Goal: Communication & Community: Answer question/provide support

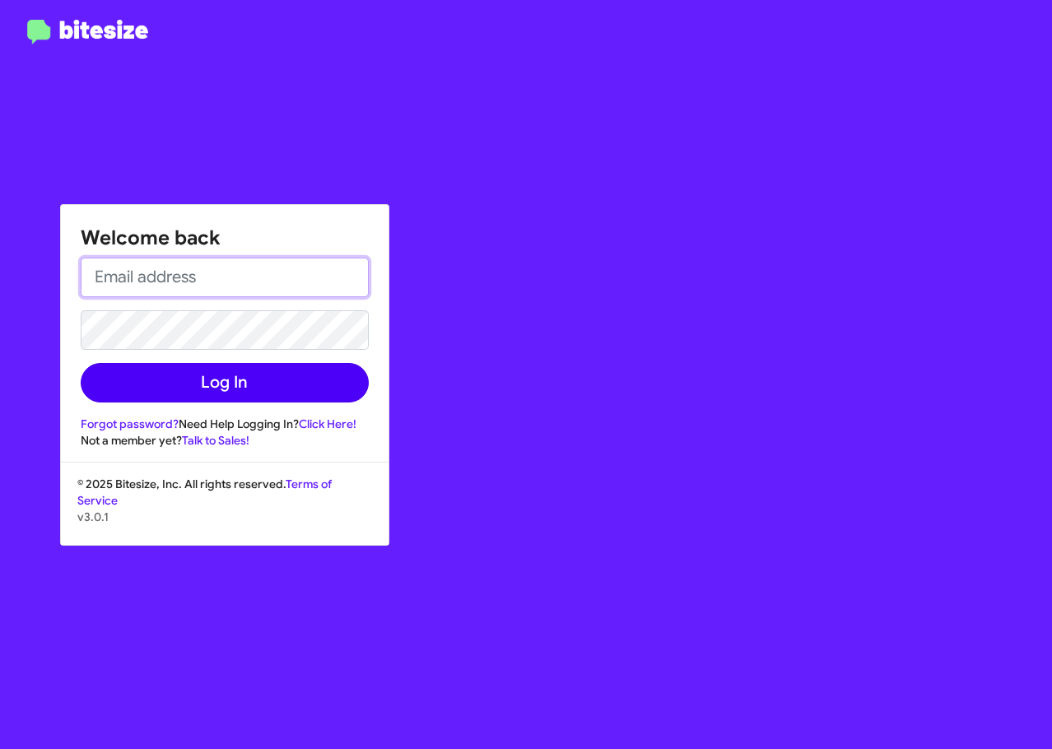
type input "[EMAIL_ADDRESS][DOMAIN_NAME]"
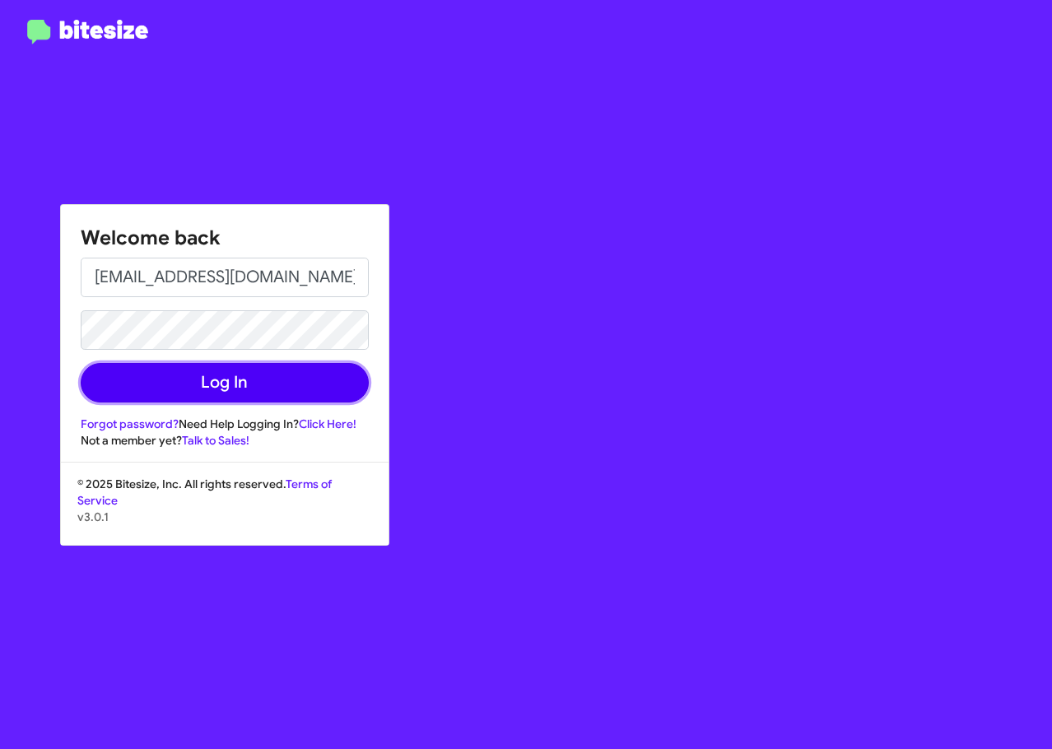
click at [218, 392] on button "Log In" at bounding box center [225, 383] width 288 height 40
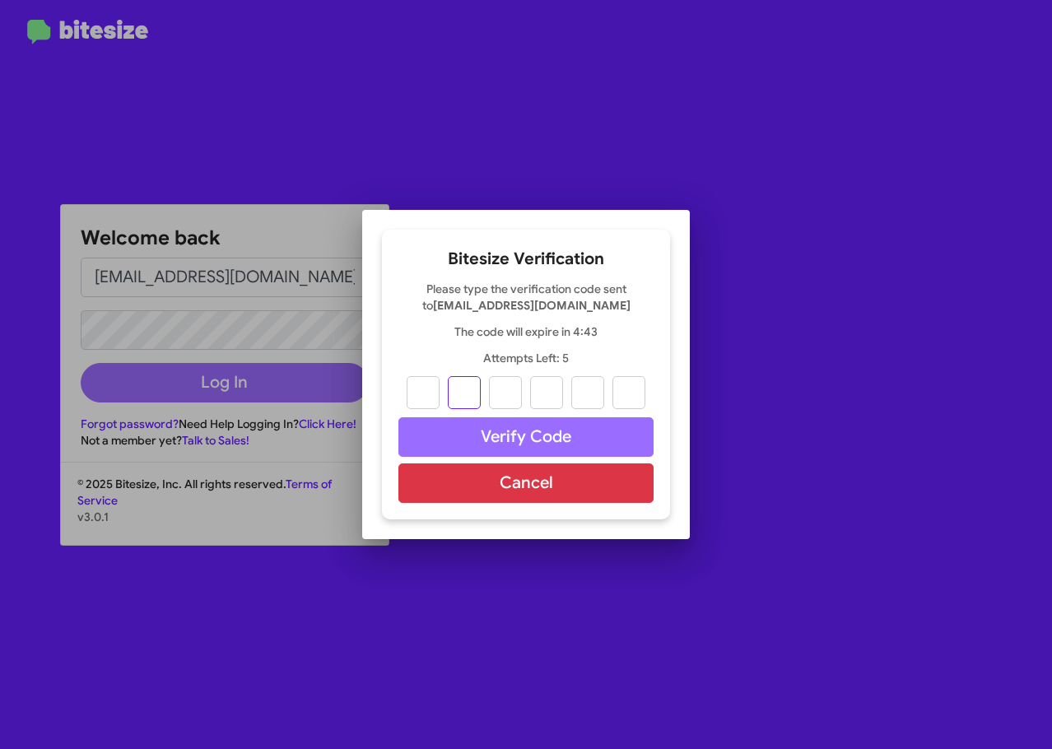
click at [450, 392] on input "text" at bounding box center [464, 392] width 33 height 33
click at [435, 394] on input "text" at bounding box center [423, 392] width 33 height 33
paste input "3"
type input "5"
type input "8"
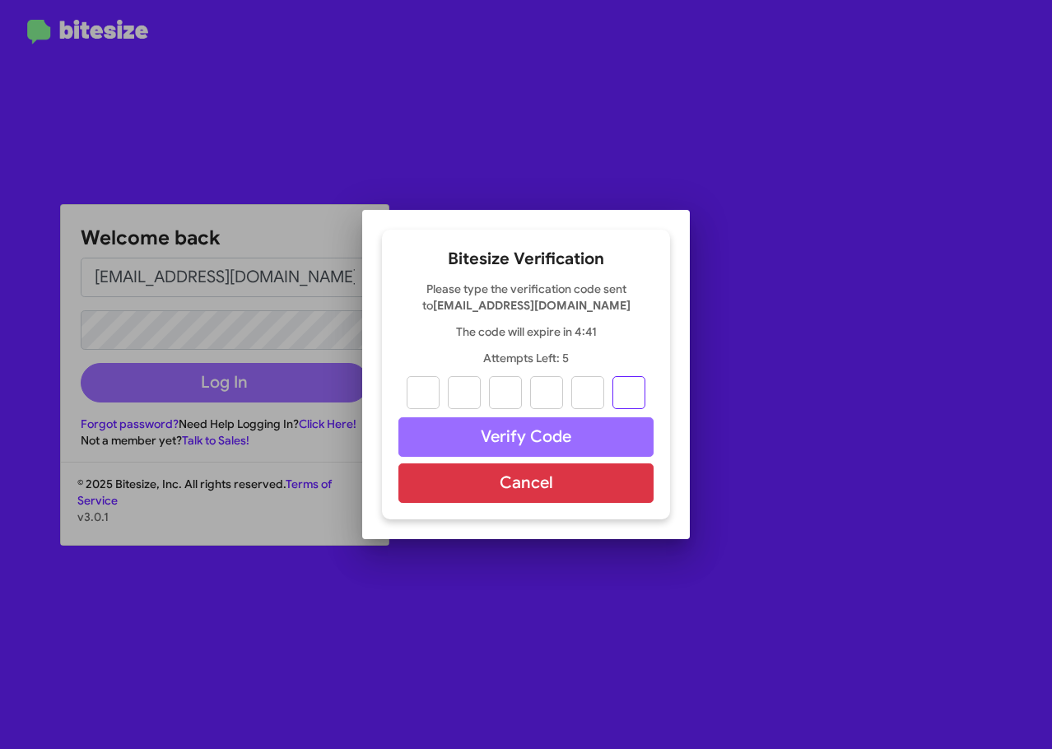
type input "1"
type input "3"
type input "8"
type input "3"
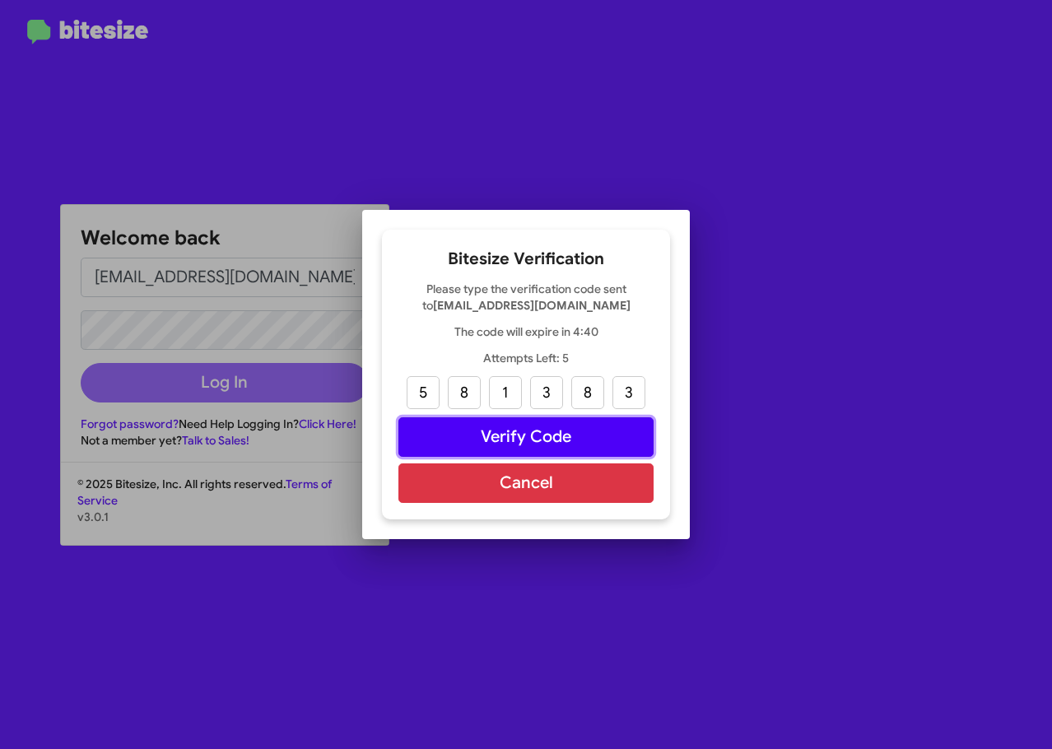
click at [549, 445] on button "Verify Code" at bounding box center [525, 437] width 255 height 40
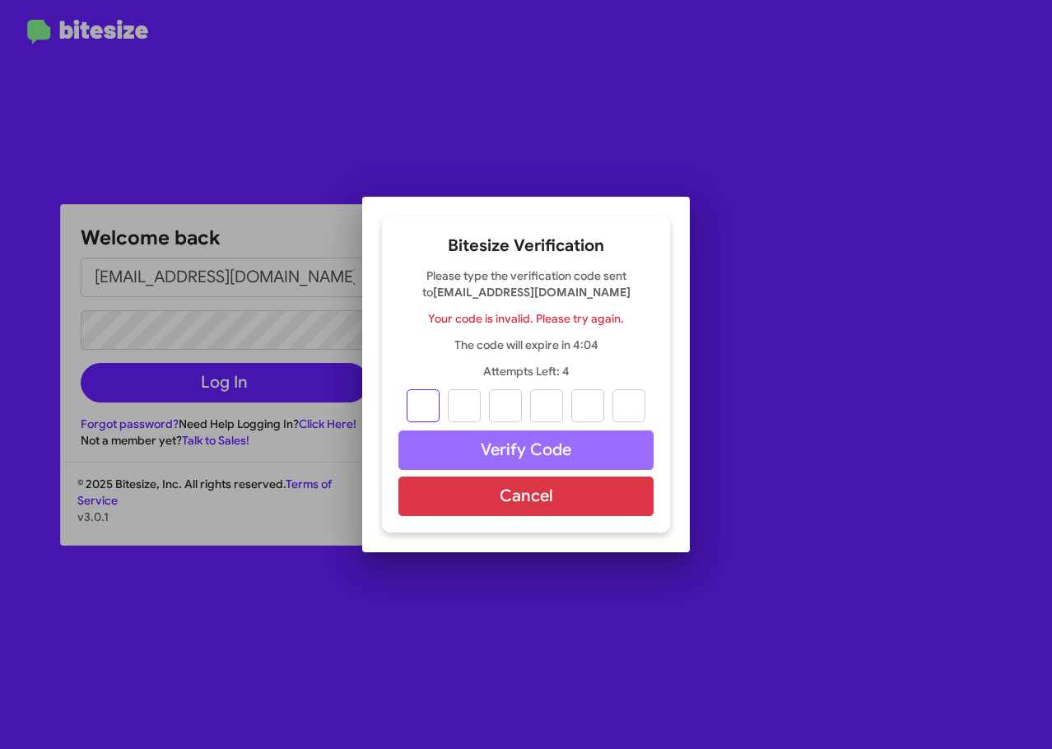
click at [431, 403] on input "text" at bounding box center [423, 405] width 33 height 33
type input "5"
type input "8"
type input "1"
type input "3"
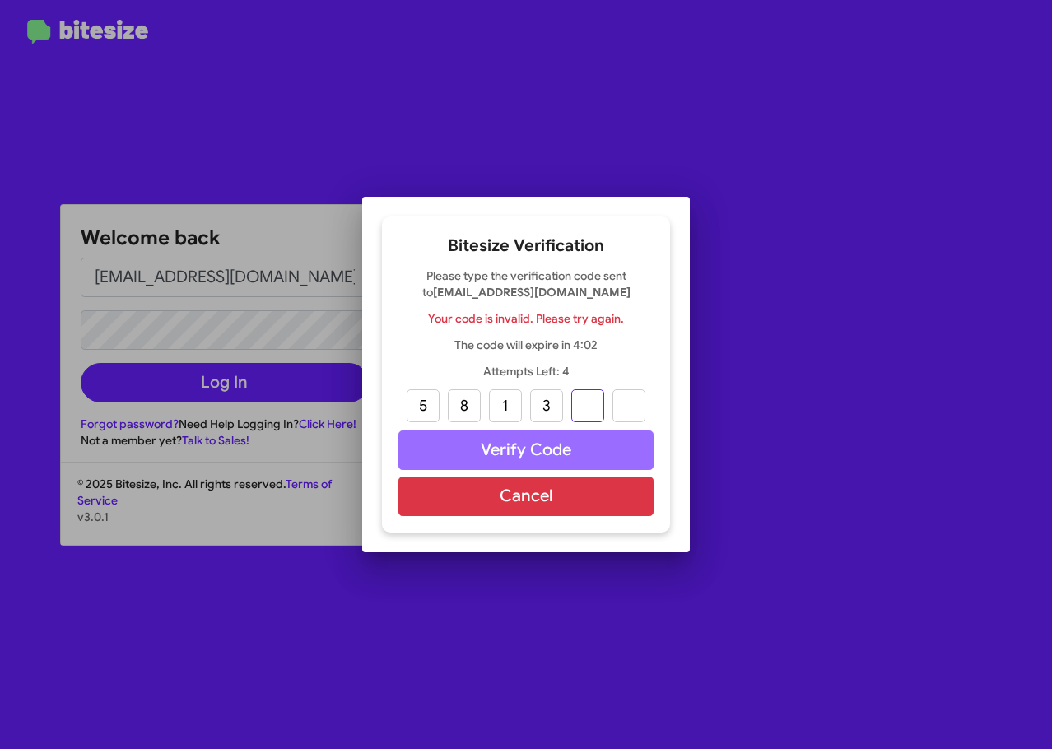
type input "8"
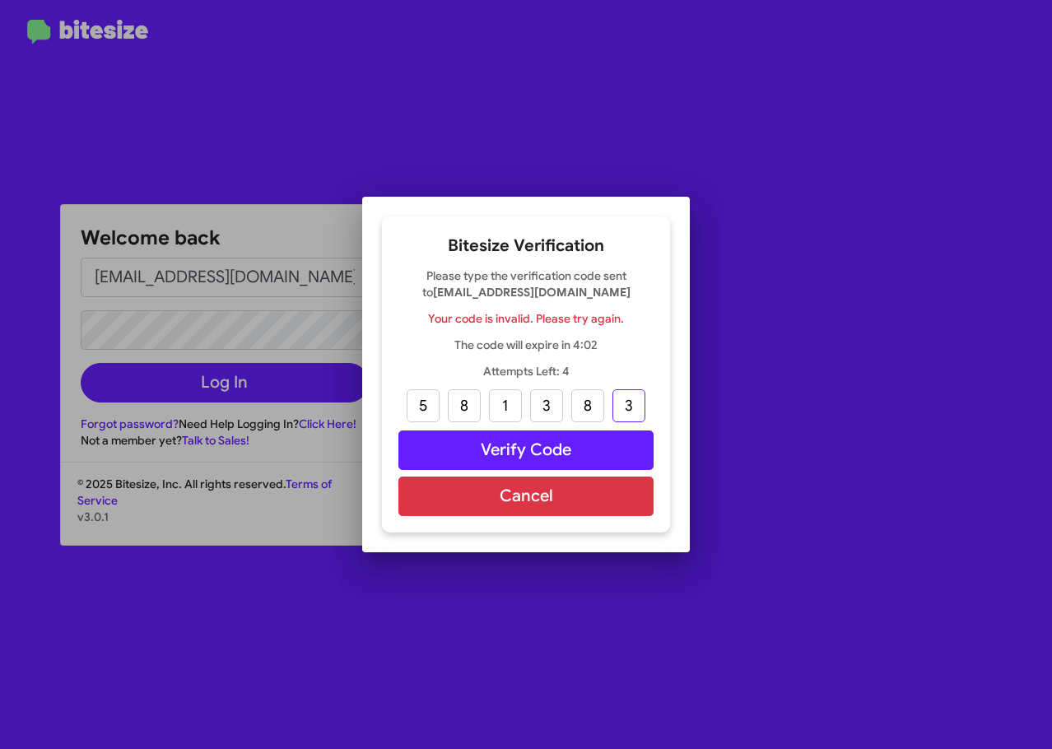
type input "3"
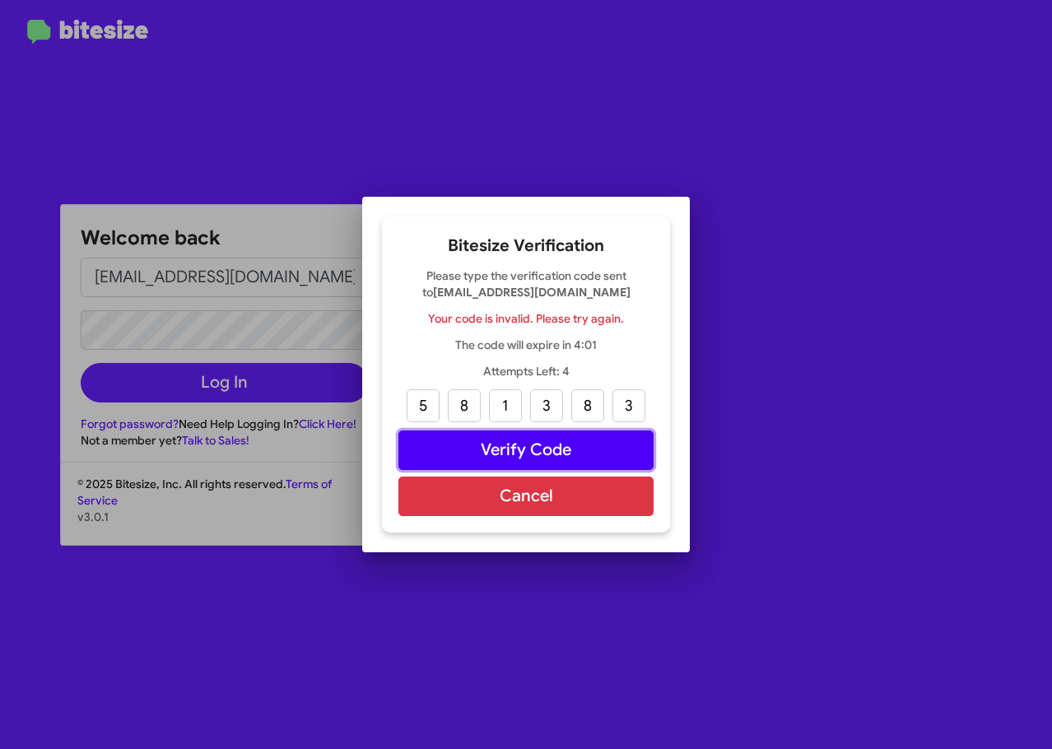
click at [480, 451] on button "Verify Code" at bounding box center [525, 451] width 255 height 40
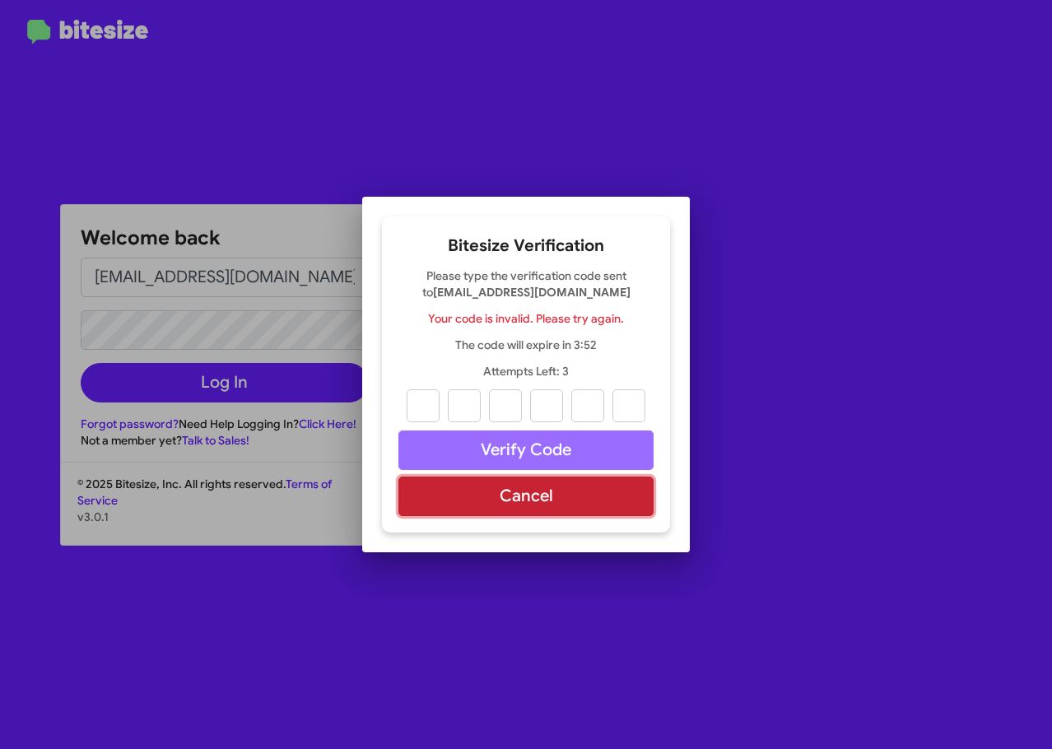
click at [500, 509] on button "Cancel" at bounding box center [525, 497] width 255 height 40
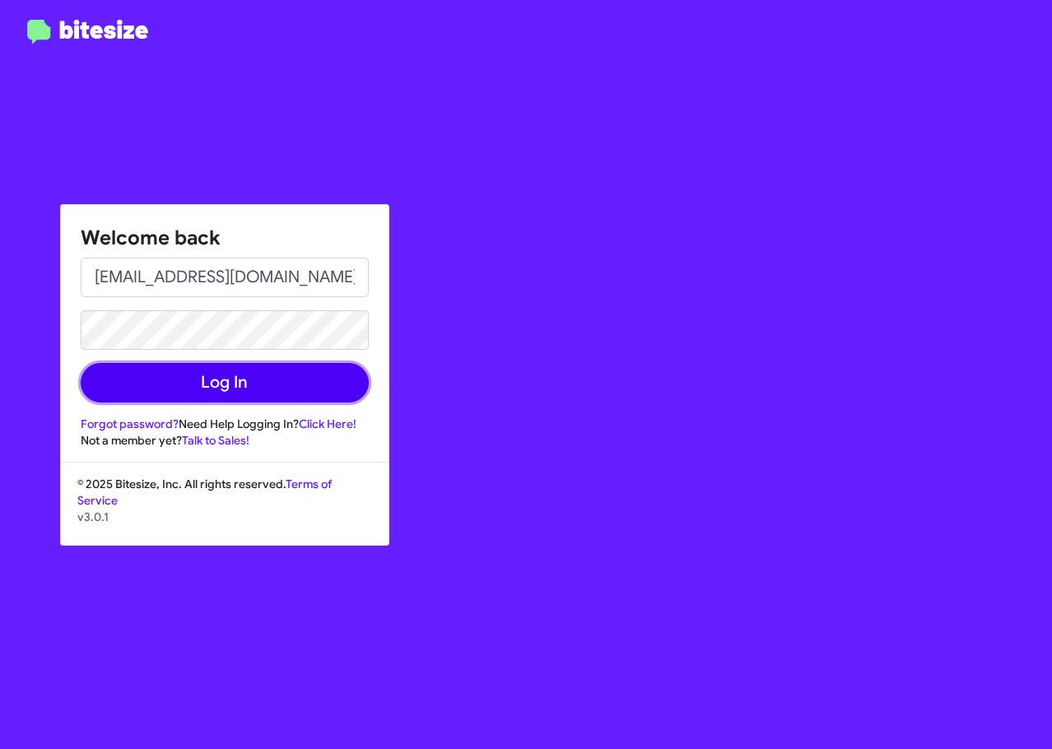
click at [160, 374] on button "Log In" at bounding box center [225, 383] width 288 height 40
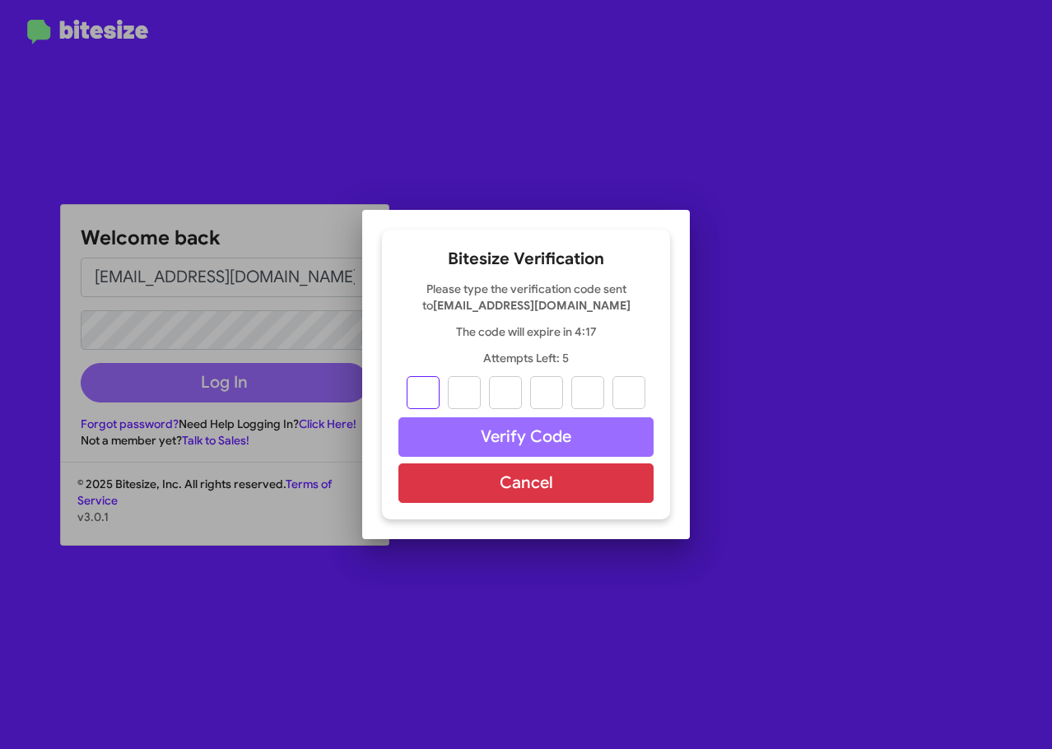
click at [422, 383] on input "text" at bounding box center [423, 392] width 33 height 33
type input "7"
type input "5"
type input "0"
type input "4"
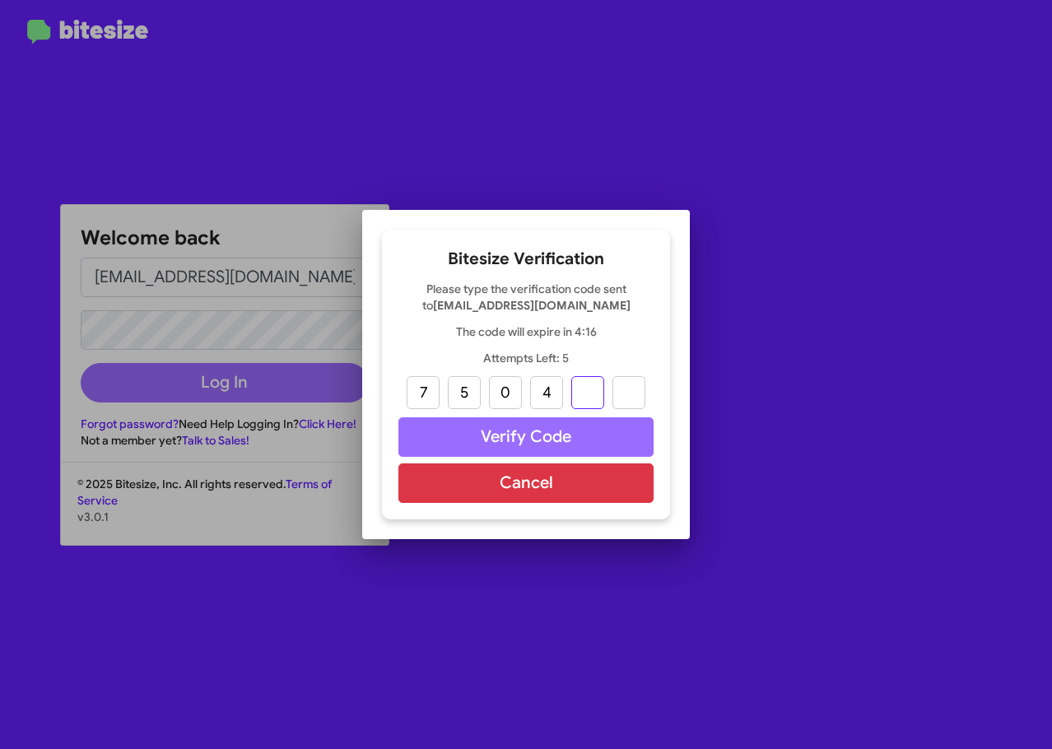
type input "5"
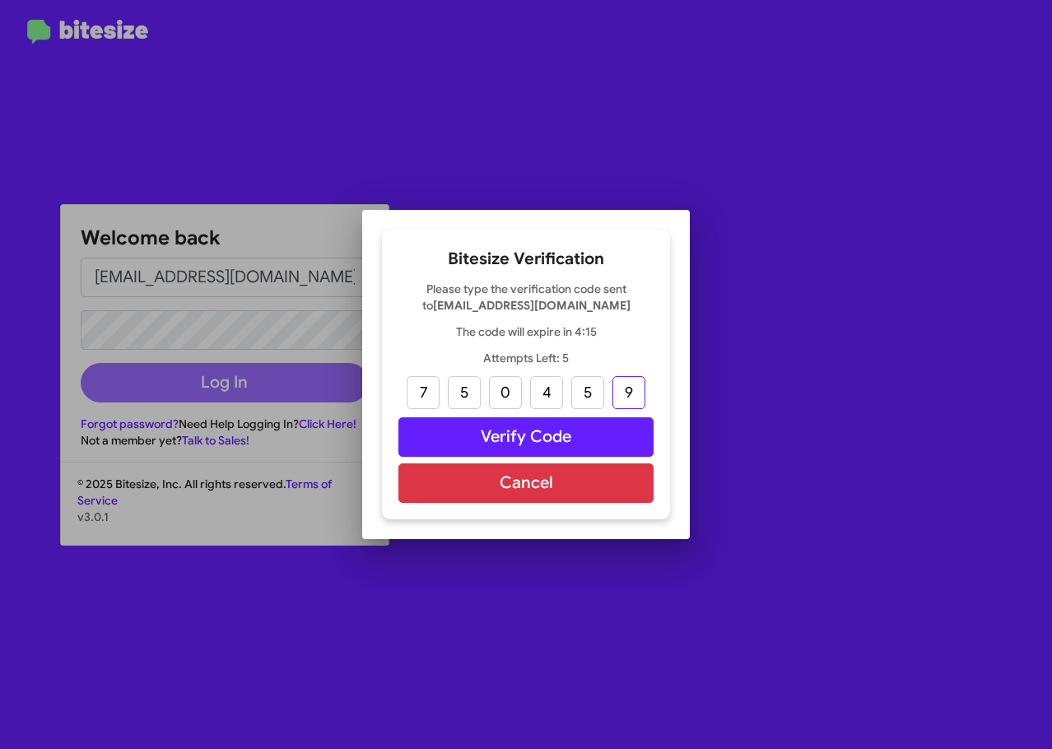
type input "9"
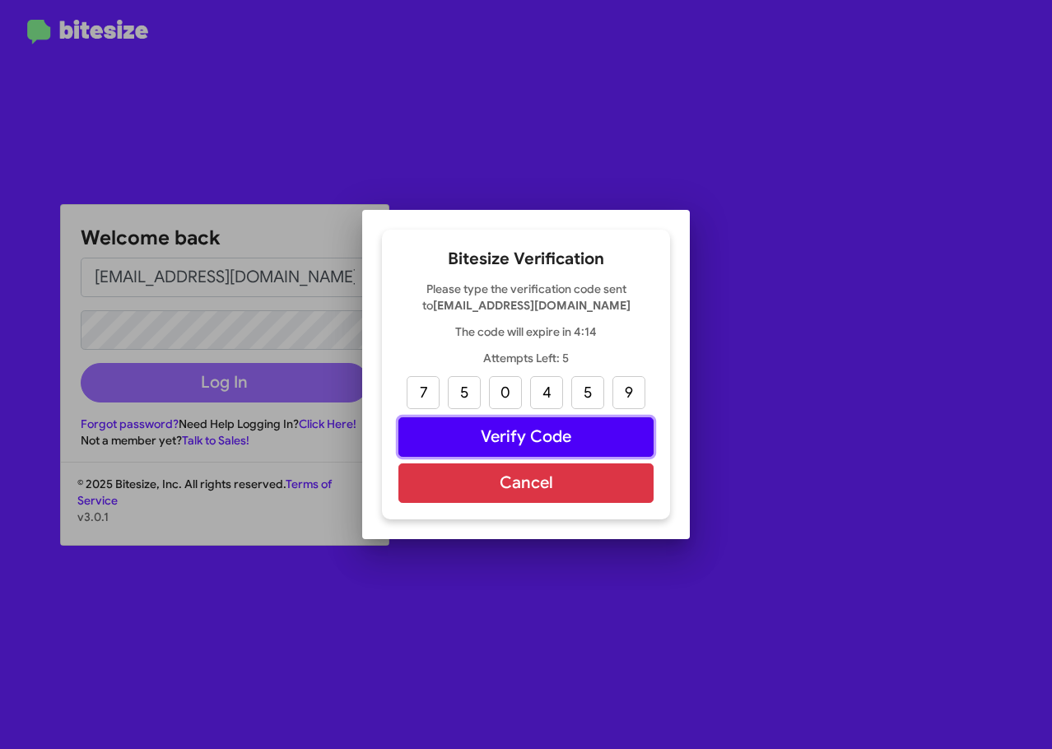
click at [468, 445] on button "Verify Code" at bounding box center [525, 437] width 255 height 40
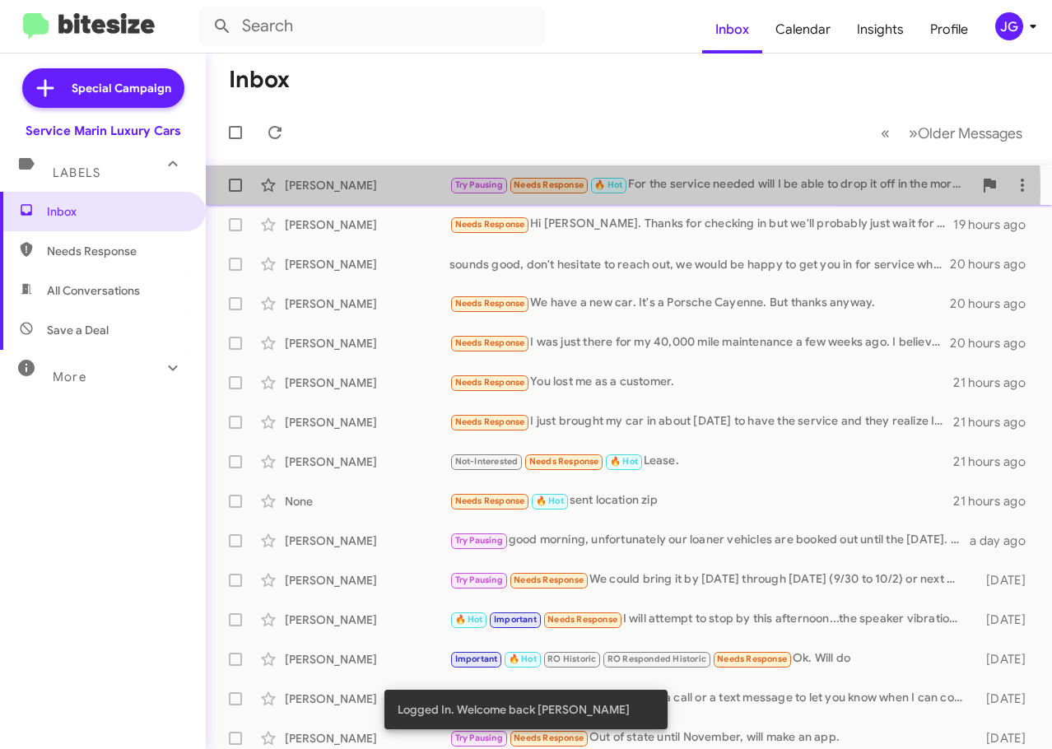
click at [415, 191] on div "[PERSON_NAME]" at bounding box center [367, 185] width 165 height 16
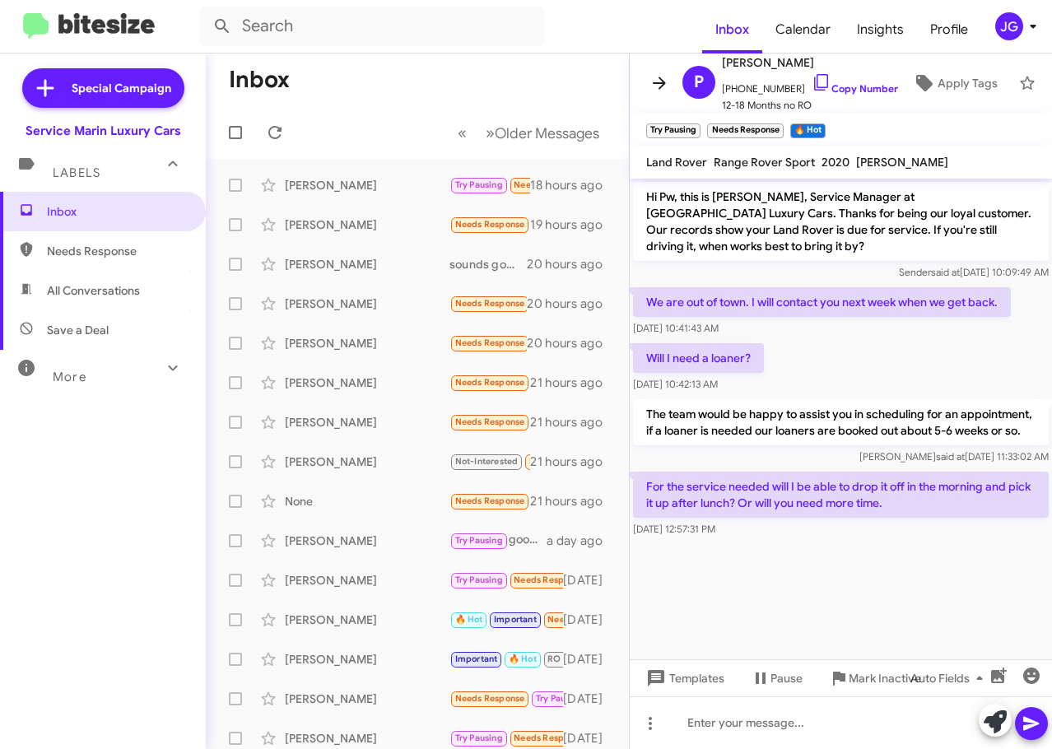
click at [668, 81] on icon at bounding box center [660, 83] width 20 height 20
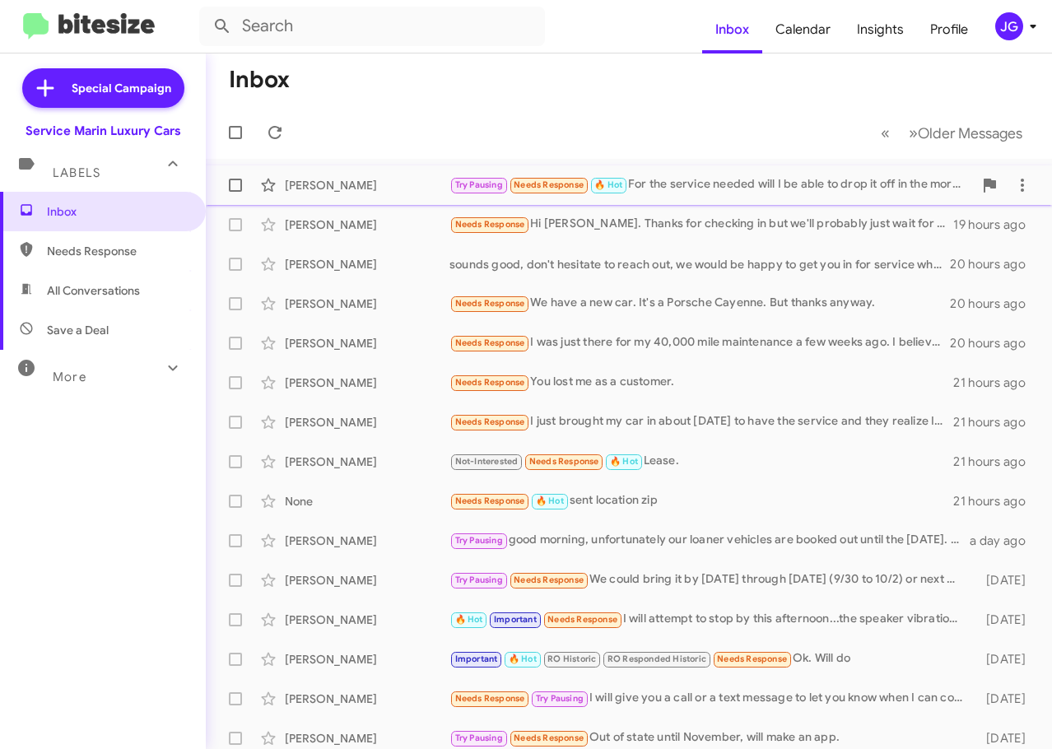
click at [301, 189] on div "[PERSON_NAME]" at bounding box center [367, 185] width 165 height 16
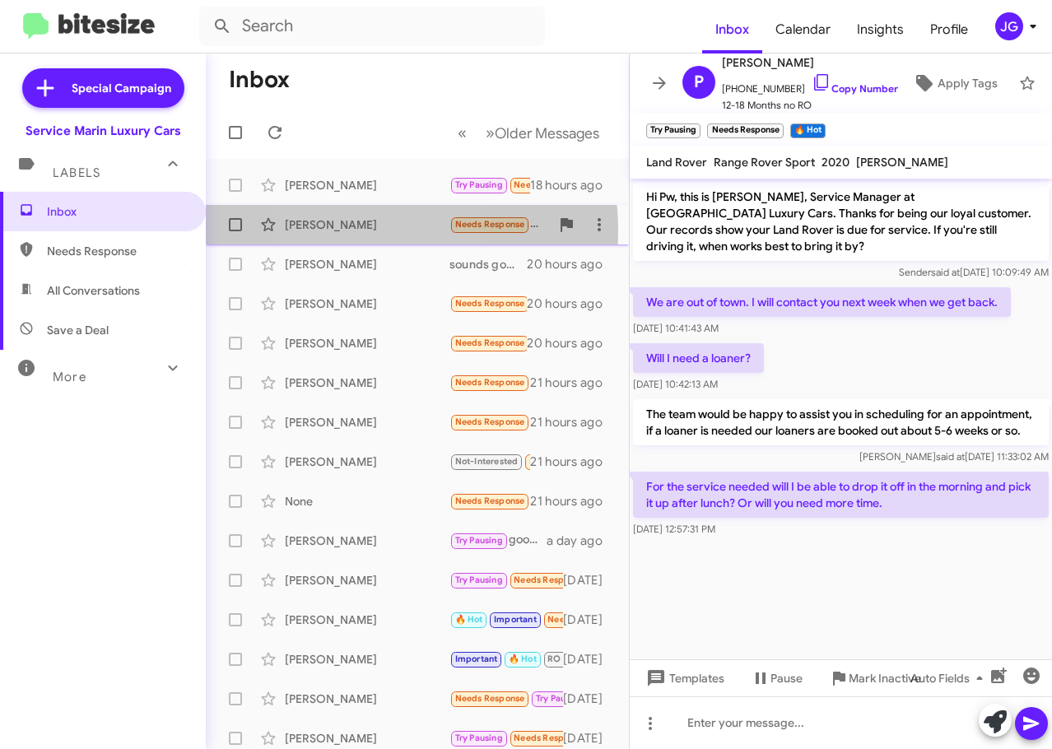
click at [341, 231] on div "[PERSON_NAME]" at bounding box center [367, 225] width 165 height 16
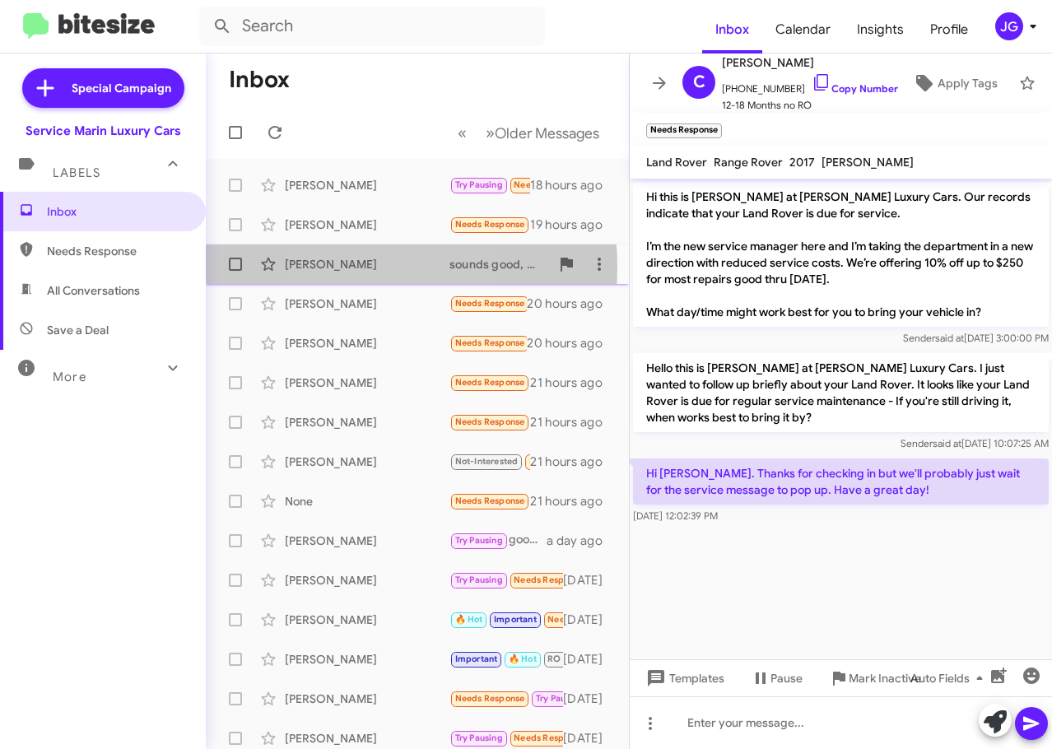
click at [347, 267] on div "[PERSON_NAME]" at bounding box center [367, 264] width 165 height 16
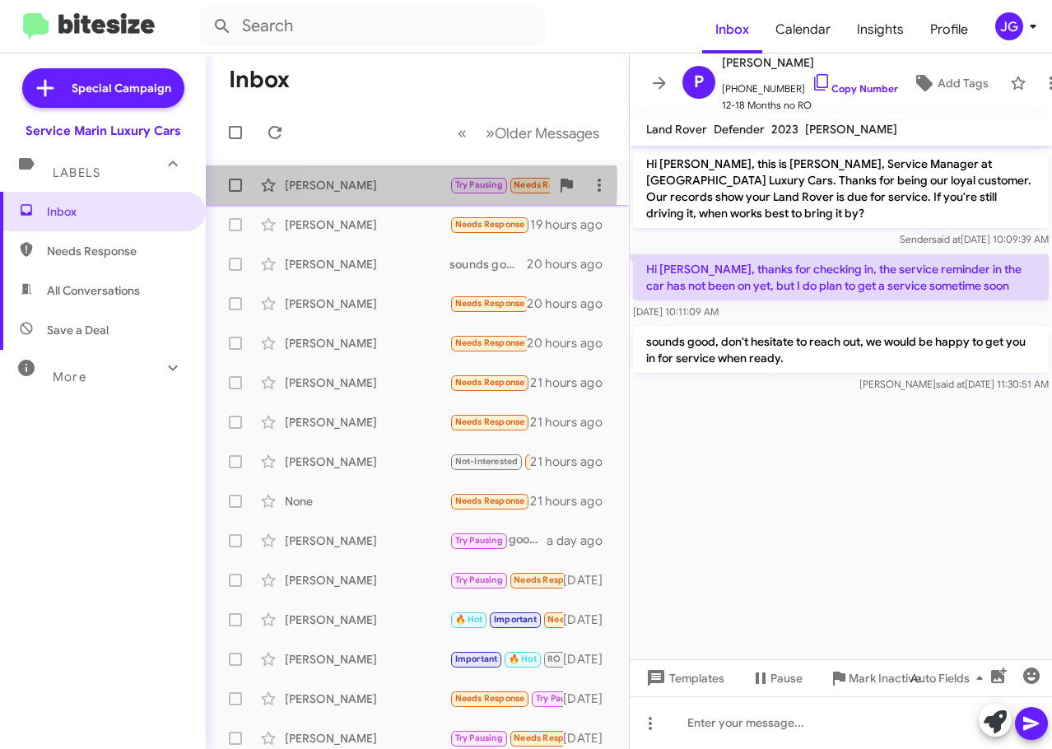
click at [355, 183] on div "[PERSON_NAME]" at bounding box center [367, 185] width 165 height 16
